Goal: Task Accomplishment & Management: Manage account settings

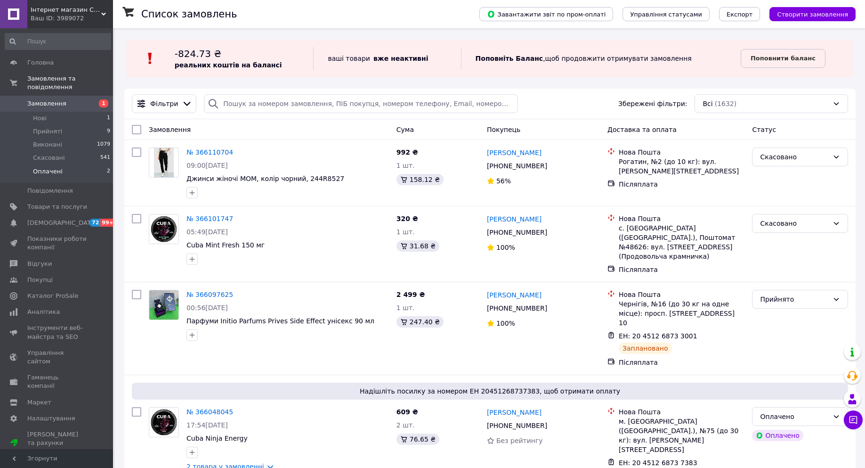
click at [47, 167] on span "Оплачені" at bounding box center [48, 171] width 30 height 8
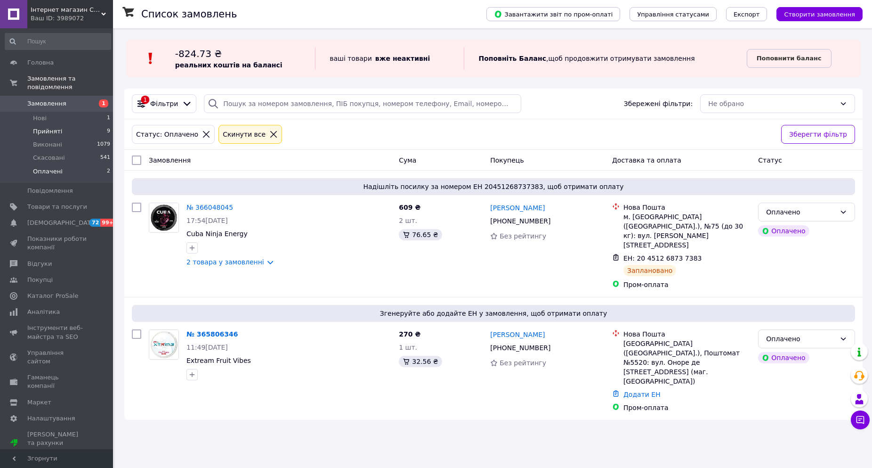
click at [52, 127] on span "Прийняті" at bounding box center [47, 131] width 29 height 8
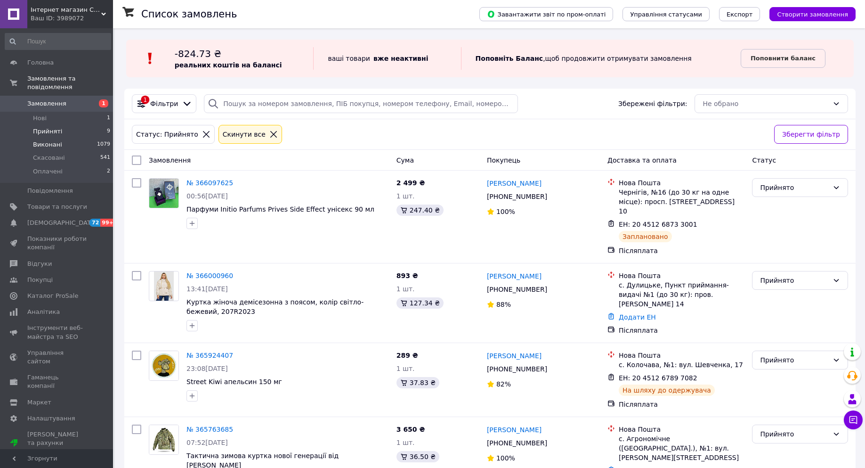
click at [46, 140] on span "Виконані" at bounding box center [47, 144] width 29 height 8
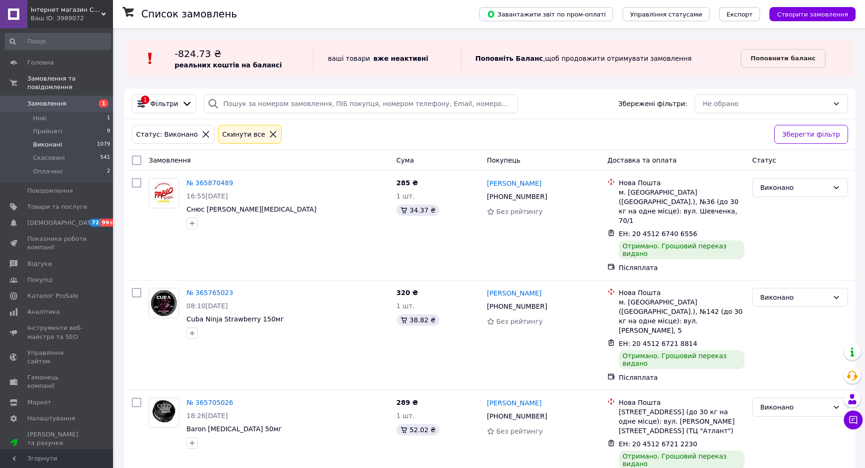
click at [37, 235] on span "Показники роботи компанії" at bounding box center [57, 243] width 60 height 17
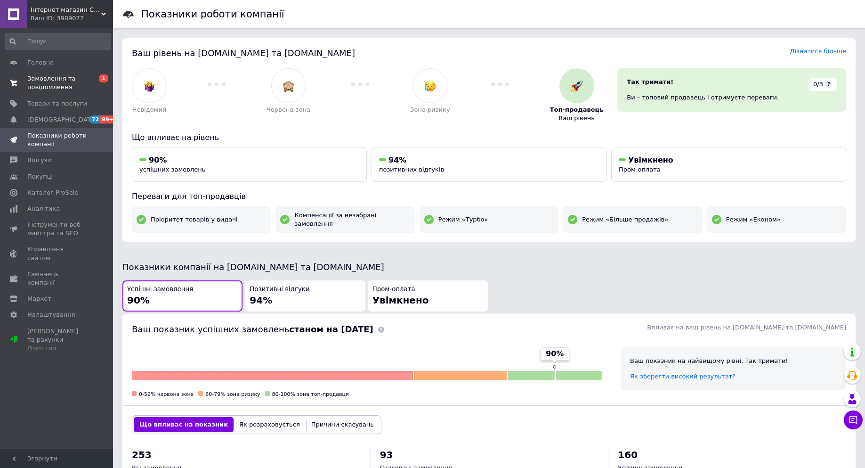
click at [49, 80] on span "Замовлення та повідомлення" at bounding box center [57, 82] width 60 height 17
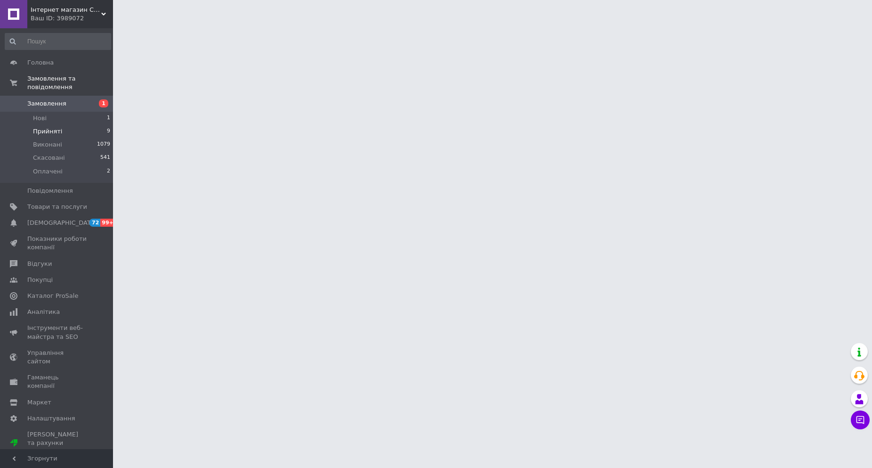
click at [43, 125] on li "Прийняті 9" at bounding box center [58, 131] width 116 height 13
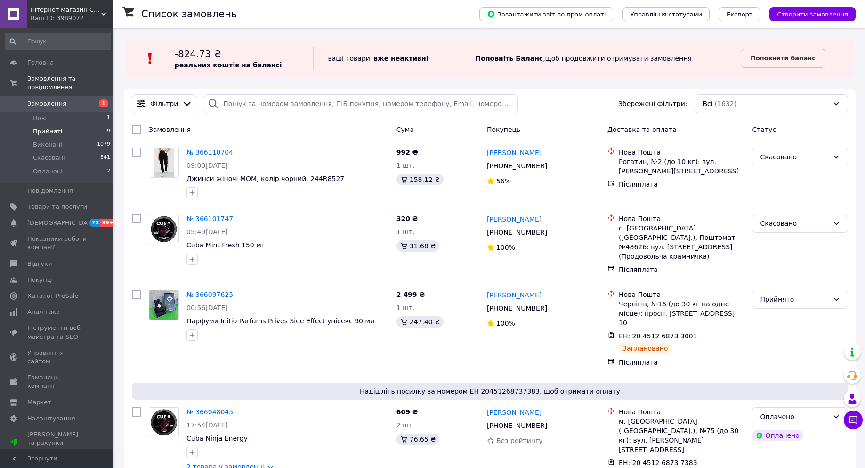
click at [55, 127] on span "Прийняті" at bounding box center [47, 131] width 29 height 8
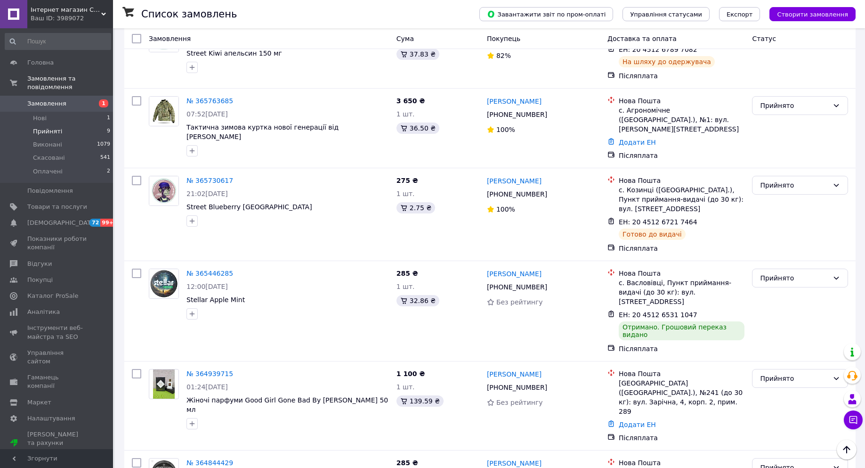
scroll to position [331, 0]
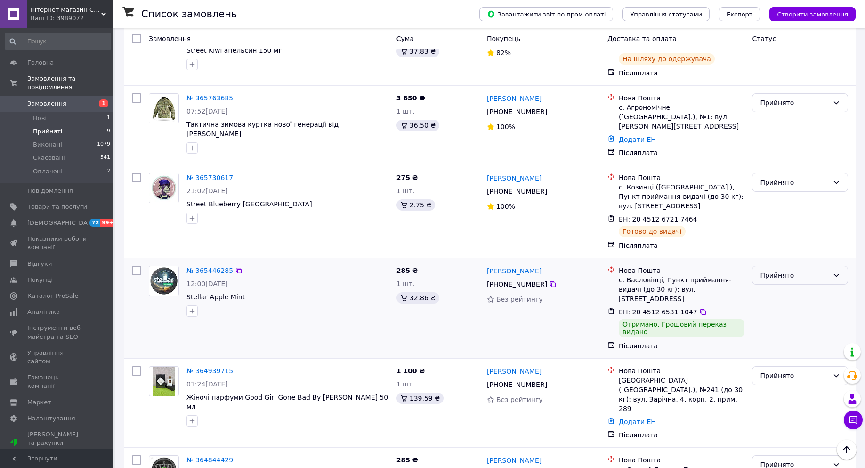
click at [837, 274] on icon at bounding box center [836, 275] width 5 height 3
click at [796, 267] on li "Виконано" at bounding box center [799, 273] width 95 height 17
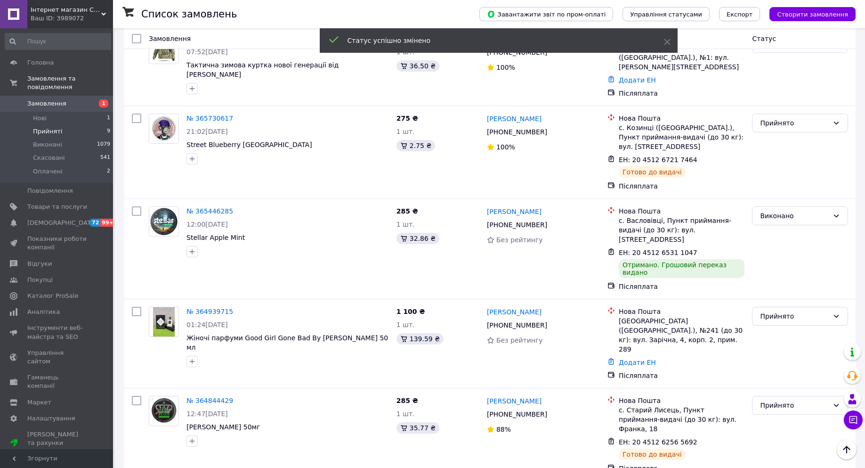
scroll to position [419, 0]
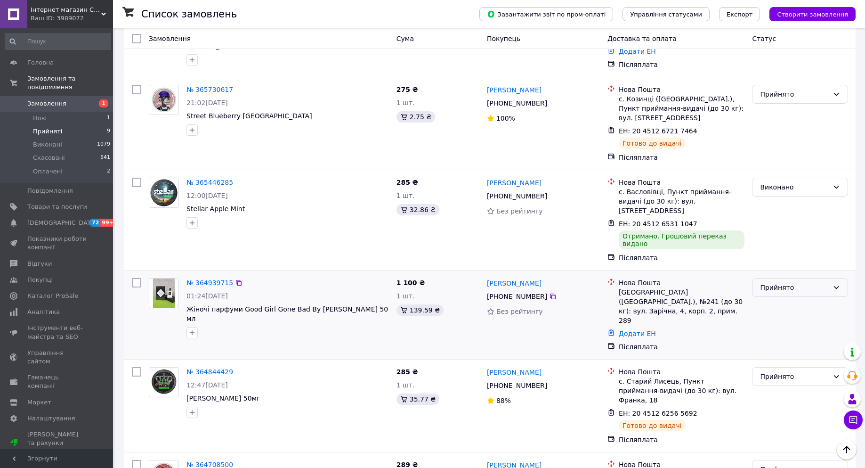
click at [833, 283] on icon at bounding box center [837, 287] width 8 height 8
click at [814, 212] on div "Виконано" at bounding box center [800, 220] width 104 height 92
click at [60, 165] on li "Оплачені 2" at bounding box center [58, 174] width 116 height 18
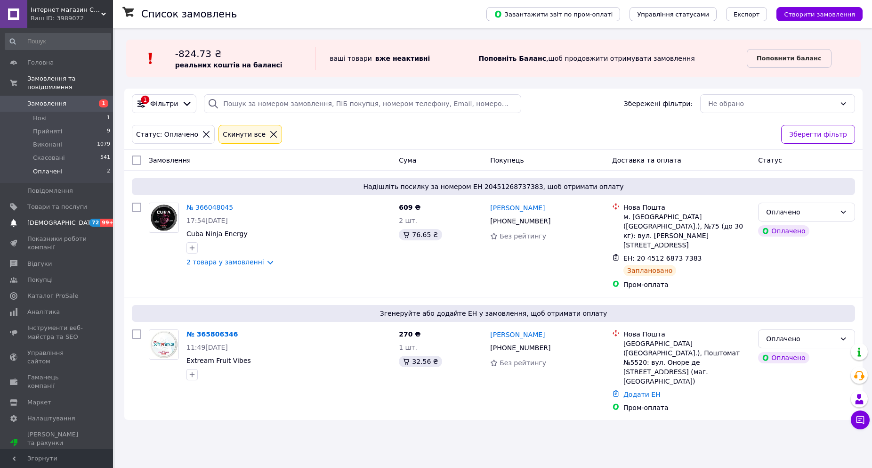
click at [37, 218] on span "[DEMOGRAPHIC_DATA]" at bounding box center [62, 222] width 70 height 8
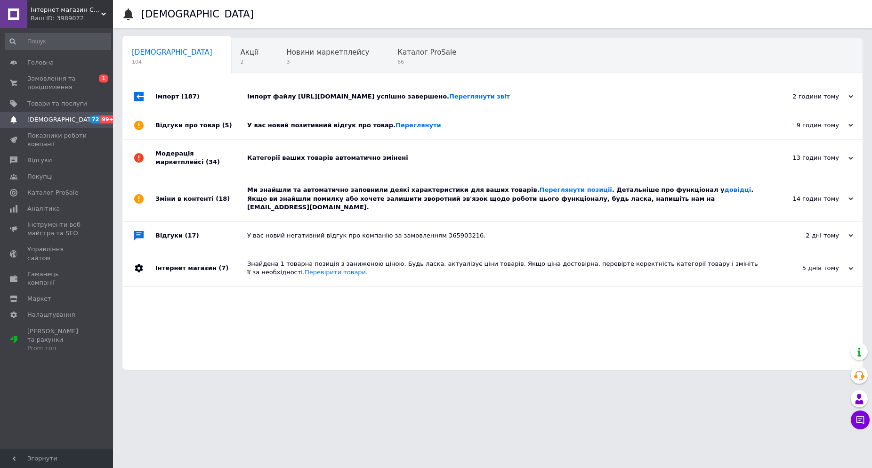
click at [304, 231] on div "У вас новий негативний відгук про компанію за замовленням 365903216." at bounding box center [503, 235] width 512 height 8
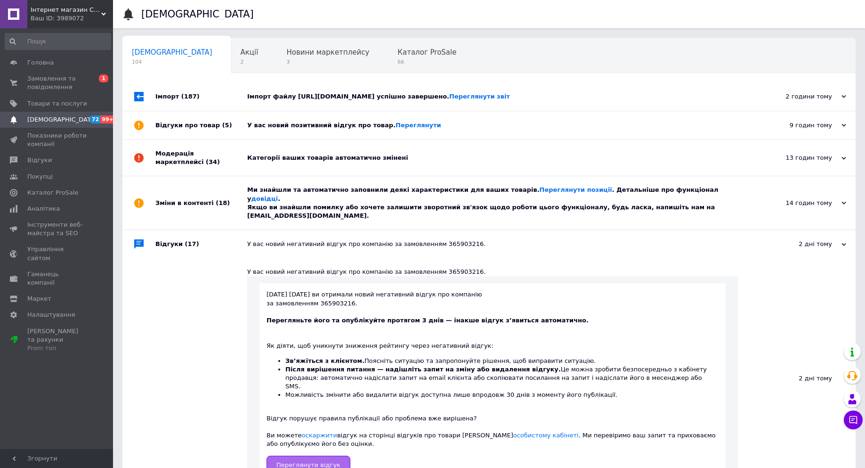
click at [287, 461] on span "Переглянути відгук" at bounding box center [308, 464] width 64 height 7
click at [396, 124] on link "Переглянути" at bounding box center [419, 124] width 46 height 7
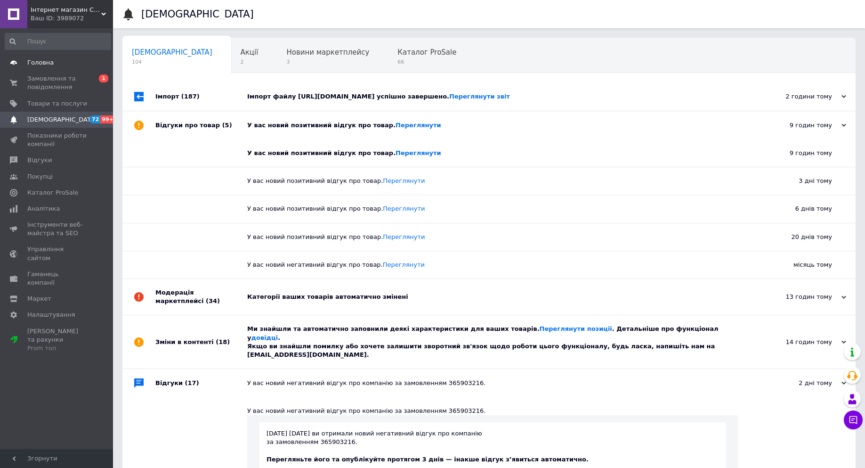
click at [49, 65] on span "Головна" at bounding box center [40, 62] width 26 height 8
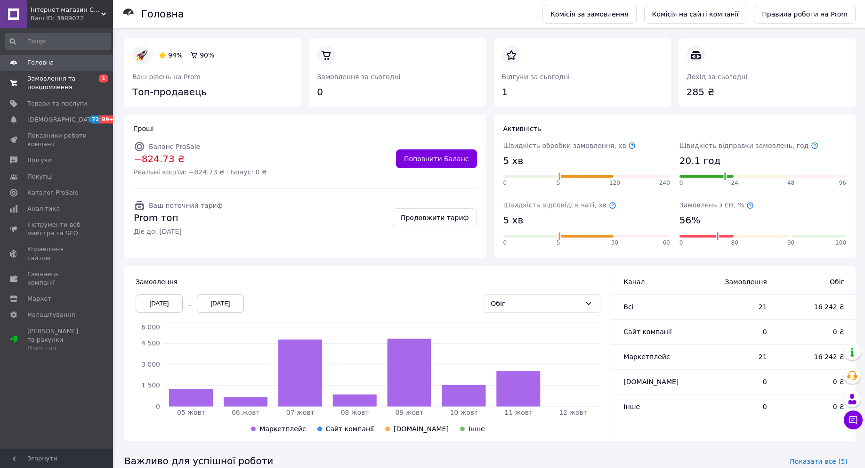
click at [56, 76] on span "Замовлення та повідомлення" at bounding box center [57, 82] width 60 height 17
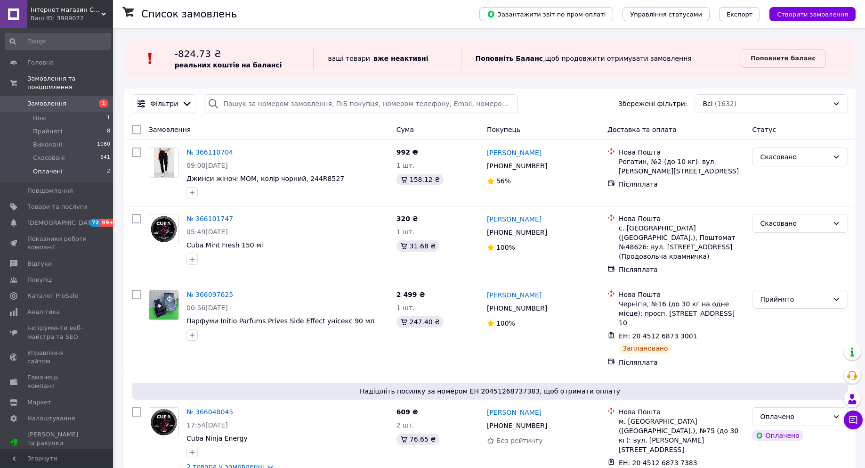
click at [77, 165] on li "Оплачені 2" at bounding box center [58, 174] width 116 height 18
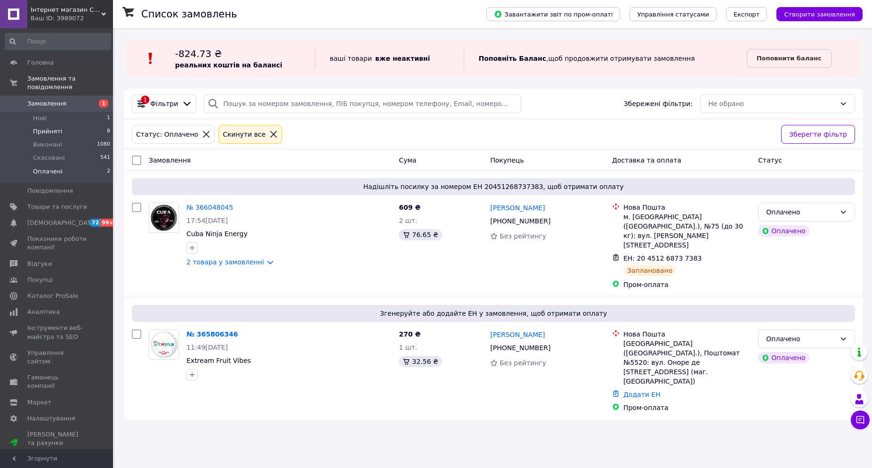
click at [57, 127] on span "Прийняті" at bounding box center [47, 131] width 29 height 8
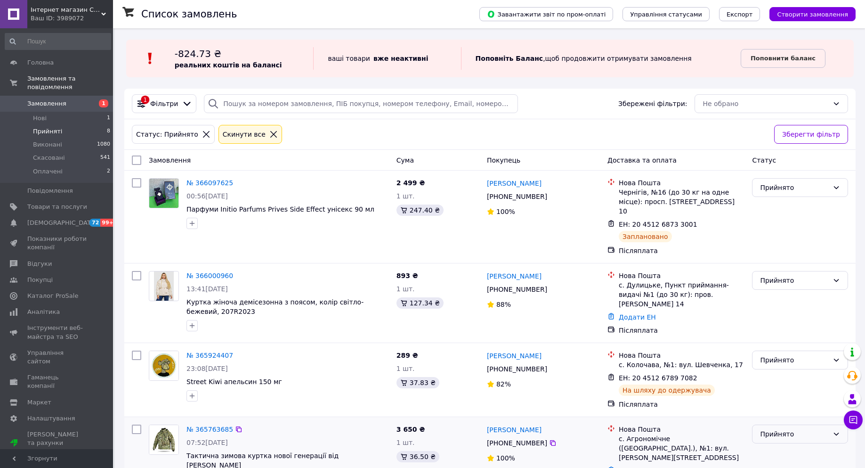
click at [825, 429] on div "Прийнято" at bounding box center [794, 434] width 69 height 10
click at [780, 367] on li "Виконано" at bounding box center [799, 366] width 95 height 17
click at [52, 231] on link "Показники роботи компанії" at bounding box center [58, 243] width 116 height 24
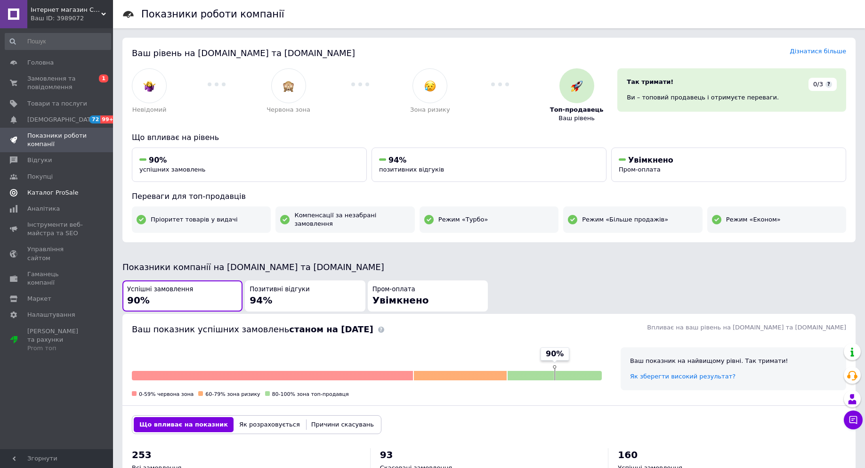
click at [41, 192] on span "Каталог ProSale" at bounding box center [52, 192] width 51 height 8
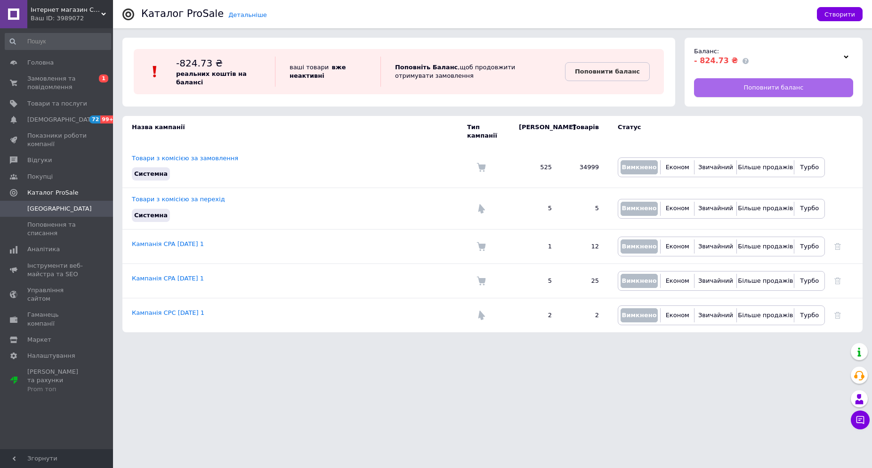
click at [758, 79] on link "Поповнити баланс" at bounding box center [773, 87] width 159 height 19
